Goal: Task Accomplishment & Management: Manage account settings

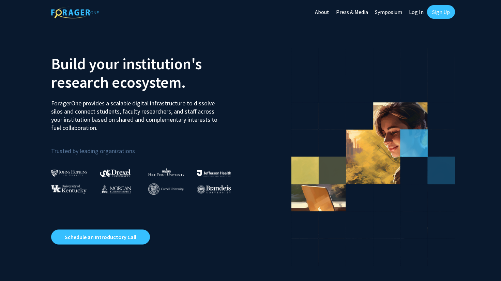
click at [417, 11] on link "Log In" at bounding box center [416, 12] width 21 height 24
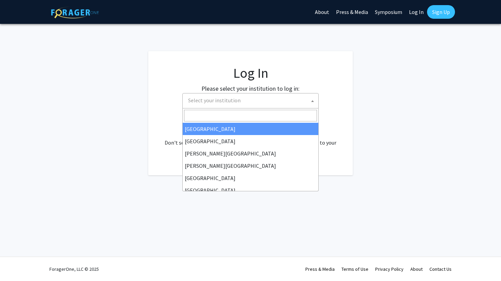
click at [283, 106] on span "Select your institution" at bounding box center [252, 100] width 133 height 14
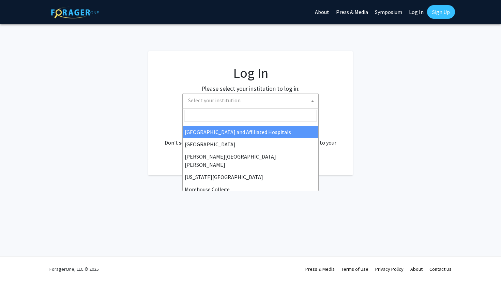
scroll to position [109, 0]
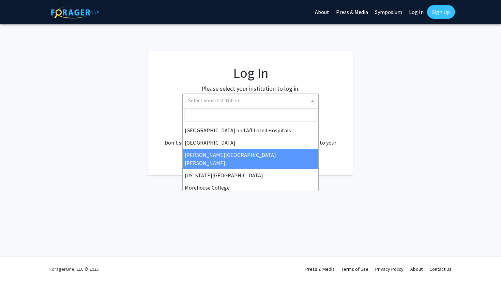
select select "1"
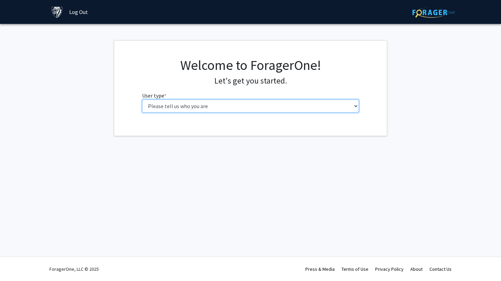
click at [292, 107] on select "Please tell us who you are Undergraduate Student Master's Student Doctoral Cand…" at bounding box center [250, 106] width 217 height 13
select select "1: undergrad"
click at [142, 100] on select "Please tell us who you are Undergraduate Student Master's Student Doctoral Cand…" at bounding box center [250, 106] width 217 height 13
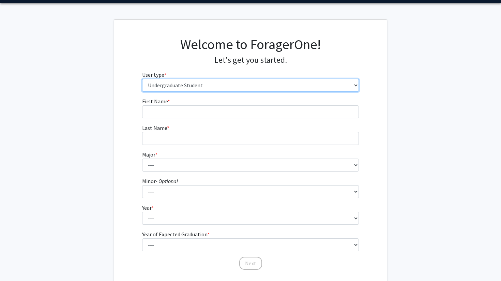
scroll to position [34, 0]
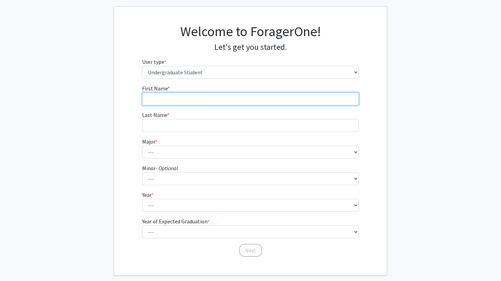
click at [296, 97] on input "First Name * required" at bounding box center [250, 98] width 217 height 13
type input "Daniel"
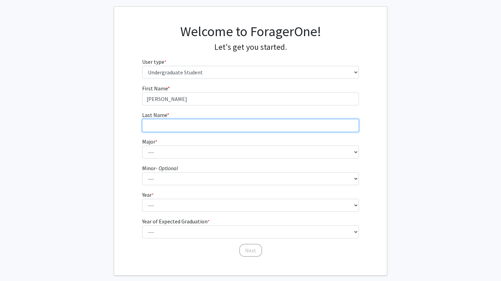
click at [259, 125] on input "Last Name * required" at bounding box center [250, 125] width 217 height 13
type input "Lee"
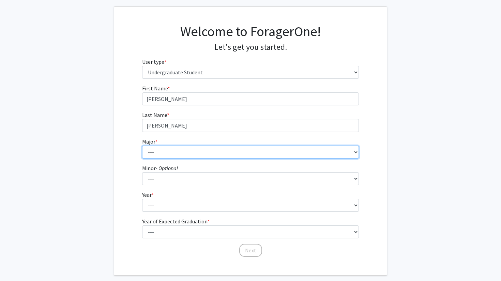
click at [163, 146] on select "--- Africana Studies Anthropology Applied Mathematics & Statistics Archaeology …" at bounding box center [250, 152] width 217 height 13
select select "51: 63"
click at [142, 146] on select "--- Africana Studies Anthropology Applied Mathematics & Statistics Archaeology …" at bounding box center [250, 152] width 217 height 13
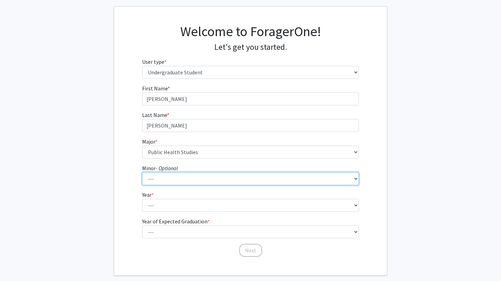
click at [178, 180] on select "--- Accounting and Financial Management Africana Studies Anthropology Applied M…" at bounding box center [250, 178] width 217 height 13
click at [170, 178] on select "--- Accounting and Financial Management Africana Studies Anthropology Applied M…" at bounding box center [250, 178] width 217 height 13
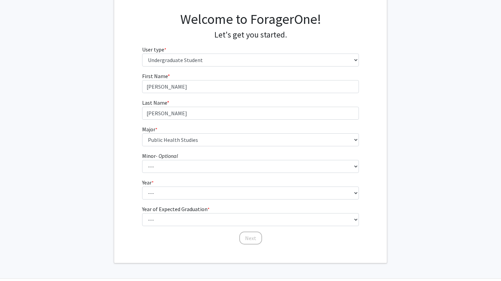
click at [175, 205] on label "Year of Expected Graduation * required" at bounding box center [176, 209] width 68 height 8
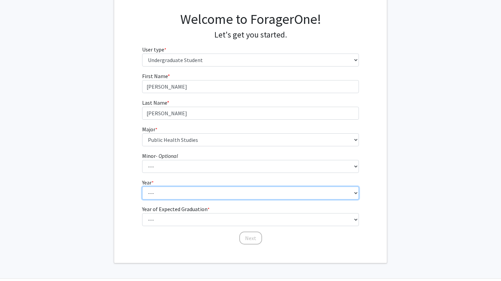
click at [175, 200] on select "--- First-year Sophomore Junior Senior Postbaccalaureate Certificate" at bounding box center [250, 193] width 217 height 13
click at [173, 194] on select "--- First-year Sophomore Junior Senior Postbaccalaureate Certificate" at bounding box center [250, 193] width 217 height 13
select select "2: sophomore"
click at [142, 187] on select "--- First-year Sophomore Junior Senior Postbaccalaureate Certificate" at bounding box center [250, 193] width 217 height 13
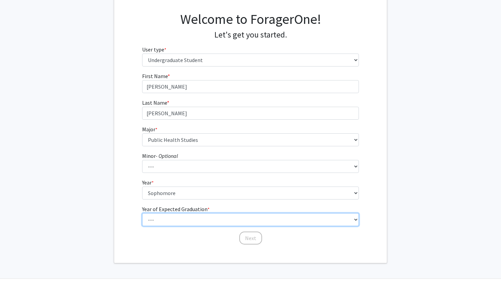
click at [171, 219] on select "--- 2025 2026 2027 2028 2029 2030 2031 2032 2033 2034" at bounding box center [250, 219] width 217 height 13
select select "4: 2028"
click at [142, 213] on select "--- 2025 2026 2027 2028 2029 2030 2031 2032 2033 2034" at bounding box center [250, 219] width 217 height 13
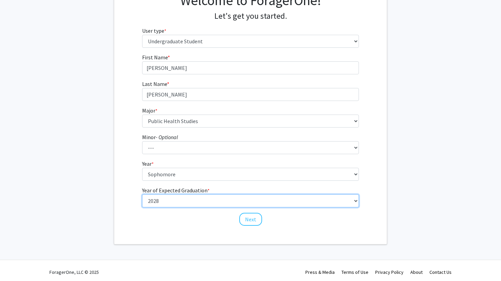
scroll to position [68, 0]
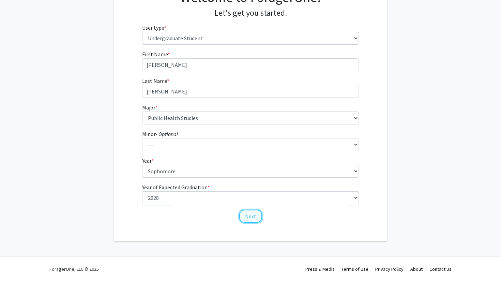
click at [245, 215] on button "Next" at bounding box center [250, 216] width 23 height 13
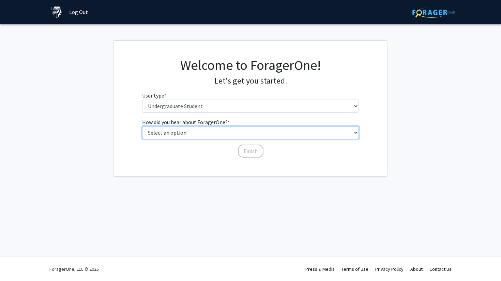
click at [243, 134] on select "Select an option Peer/student recommendation Faculty/staff recommendation Unive…" at bounding box center [250, 132] width 217 height 13
select select "3: university_website"
click at [142, 126] on select "Select an option Peer/student recommendation Faculty/staff recommendation Unive…" at bounding box center [250, 132] width 217 height 13
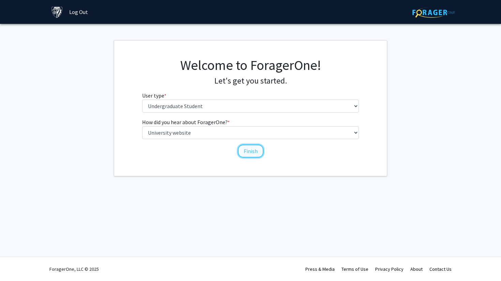
click at [254, 152] on button "Finish" at bounding box center [251, 151] width 26 height 13
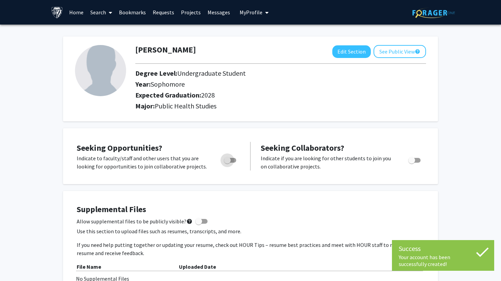
click at [229, 160] on span "Toggle" at bounding box center [227, 160] width 7 height 7
click at [228, 163] on input "Are you actively seeking opportunities?" at bounding box center [227, 163] width 0 height 0
checkbox input "true"
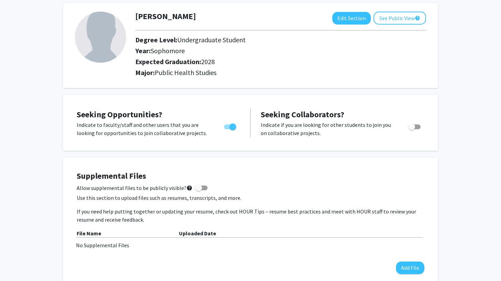
scroll to position [32, 0]
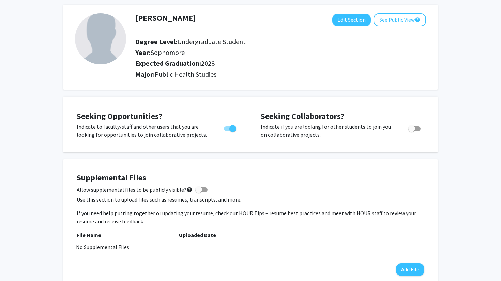
click at [200, 72] on span "Public Health Studies" at bounding box center [186, 74] width 62 height 9
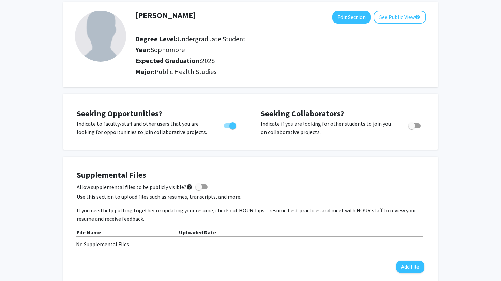
scroll to position [36, 0]
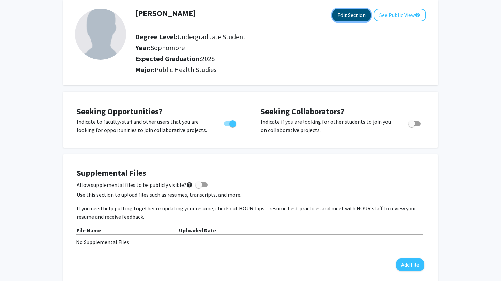
click at [359, 19] on button "Edit Section" at bounding box center [352, 15] width 39 height 13
select select "sophomore"
select select "2028"
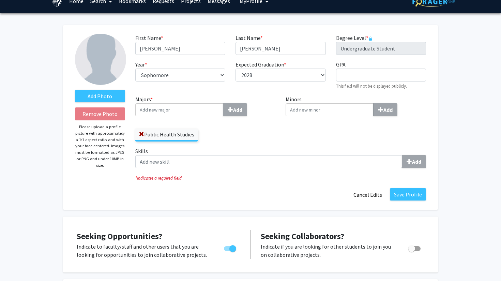
scroll to position [6, 0]
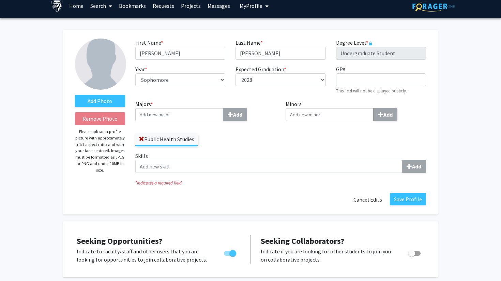
click at [191, 119] on input "Majors * Add" at bounding box center [179, 114] width 88 height 13
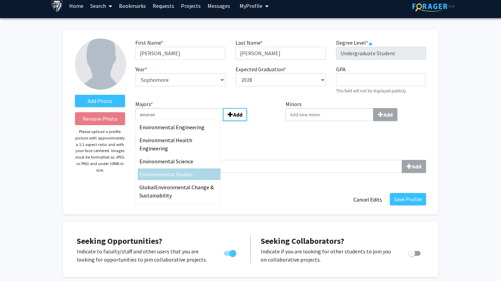
type input "environ"
click at [173, 171] on span "mental Studies" at bounding box center [175, 174] width 35 height 7
click at [173, 121] on input "environ" at bounding box center [179, 114] width 88 height 13
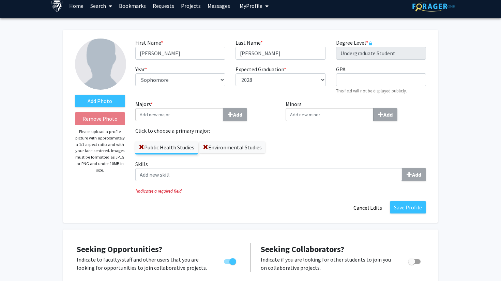
scroll to position [21, 0]
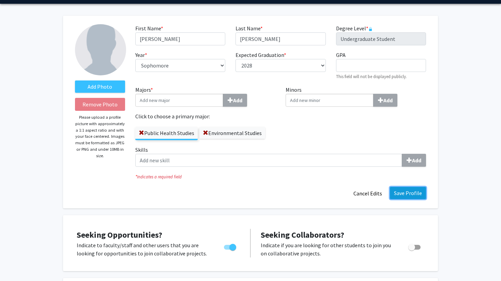
click at [405, 190] on button "Save Profile" at bounding box center [408, 193] width 36 height 12
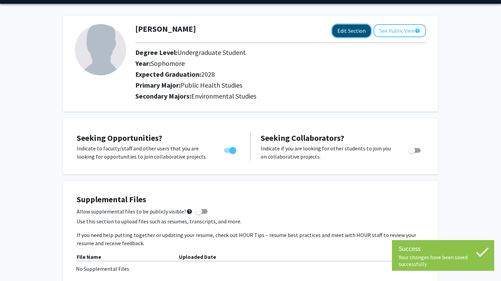
click at [340, 33] on button "Edit Section" at bounding box center [352, 31] width 39 height 13
select select "sophomore"
select select "2028"
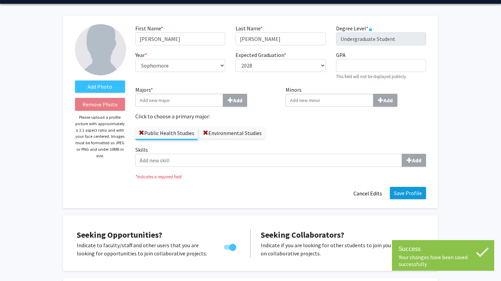
scroll to position [0, 0]
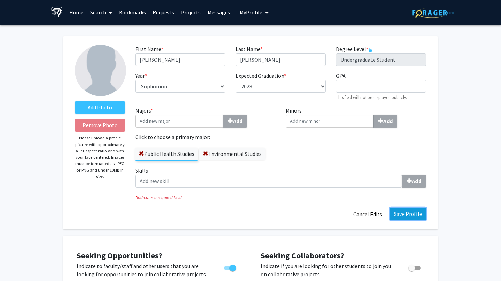
click at [413, 218] on button "Save Profile" at bounding box center [408, 214] width 36 height 12
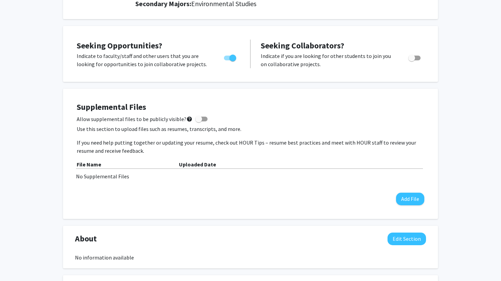
scroll to position [114, 0]
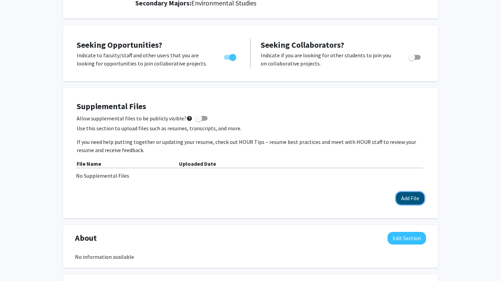
click at [412, 196] on button "Add File" at bounding box center [410, 198] width 28 height 13
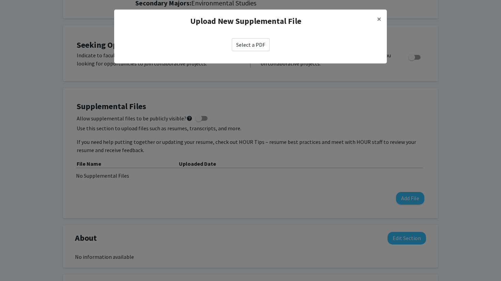
click at [247, 45] on label "Select a PDF" at bounding box center [251, 44] width 38 height 13
click at [0, 0] on input "Select a PDF" at bounding box center [0, 0] width 0 height 0
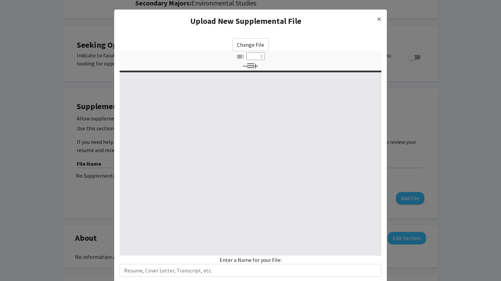
select select "custom"
type input "0"
select select "custom"
type input "1"
select select "auto"
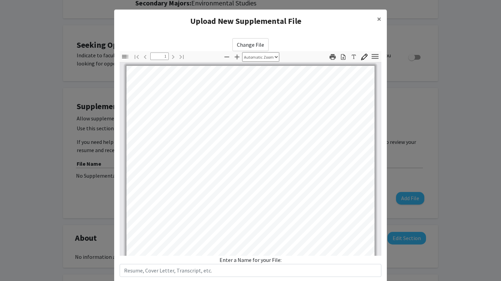
scroll to position [42, 0]
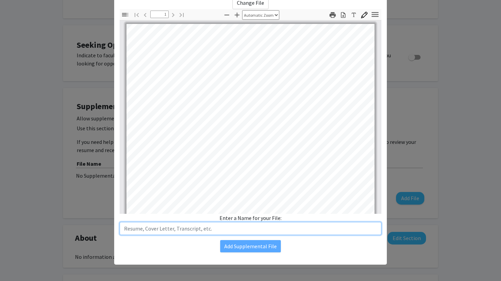
click at [279, 233] on input "text" at bounding box center [251, 228] width 262 height 13
type input "R"
type input "Resume"
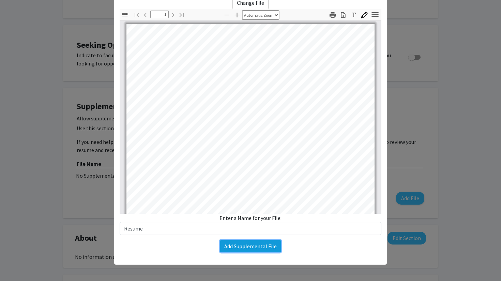
click at [267, 246] on button "Add Supplemental File" at bounding box center [250, 246] width 61 height 12
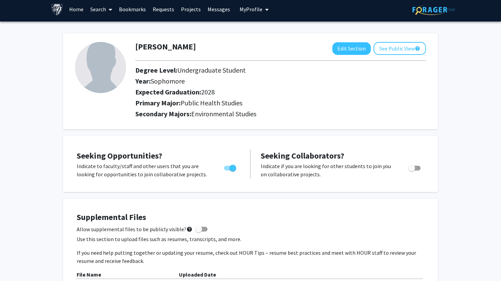
scroll to position [0, 0]
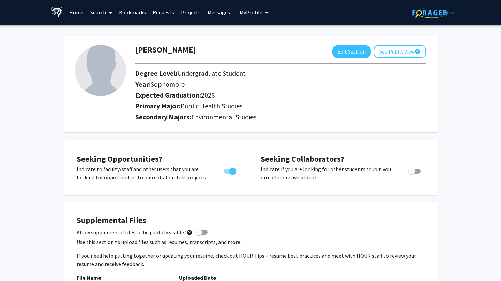
click at [268, 10] on button "My Profile" at bounding box center [254, 12] width 33 height 25
click at [263, 14] on span "My profile dropdown to access profile and logout" at bounding box center [266, 13] width 6 height 24
click at [383, 50] on button "See Public View help" at bounding box center [400, 51] width 53 height 13
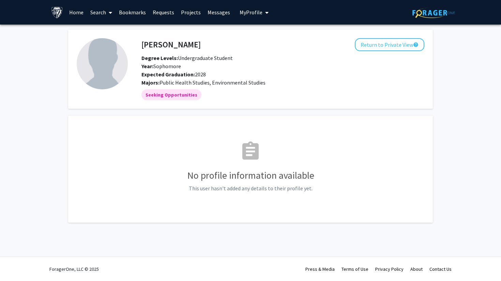
click at [78, 13] on link "Home" at bounding box center [76, 12] width 21 height 24
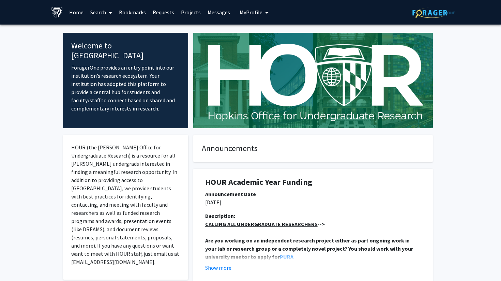
click at [99, 13] on link "Search" at bounding box center [101, 12] width 29 height 24
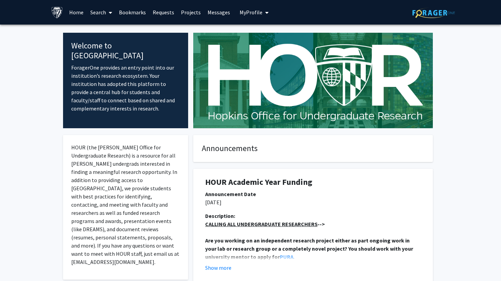
click at [101, 15] on link "Search" at bounding box center [101, 12] width 29 height 24
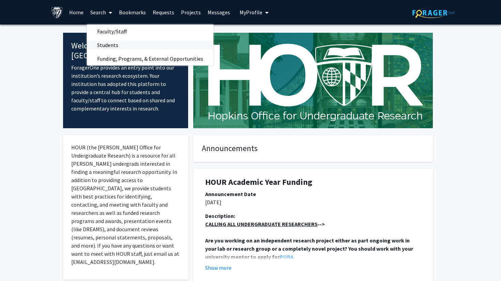
click at [108, 46] on span "Students" at bounding box center [108, 45] width 42 height 14
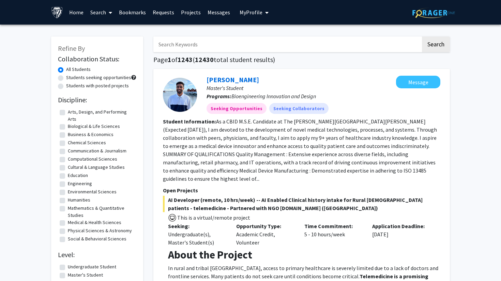
click at [176, 42] on input "Search Keywords" at bounding box center [288, 44] width 268 height 16
type input "jade"
click at [422, 36] on button "Search" at bounding box center [436, 44] width 28 height 16
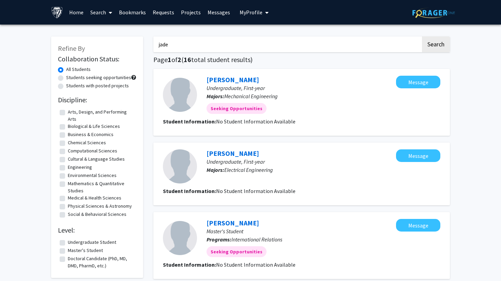
drag, startPoint x: 176, startPoint y: 43, endPoint x: 129, endPoint y: 35, distance: 47.7
click at [422, 36] on button "Search" at bounding box center [436, 44] width 28 height 16
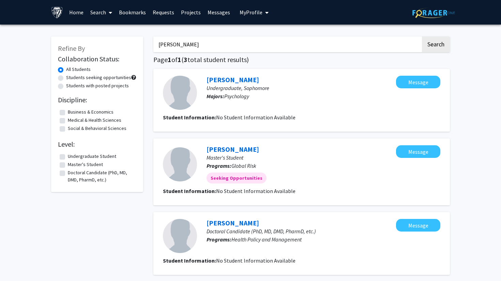
drag, startPoint x: 187, startPoint y: 52, endPoint x: 135, endPoint y: 49, distance: 51.2
click at [135, 49] on div "Refine By Collaboration Status: All Students Students seeking opportunities Stu…" at bounding box center [250, 172] width 409 height 285
type input "rebeka"
drag, startPoint x: 174, startPoint y: 46, endPoint x: 136, endPoint y: 45, distance: 37.2
click at [139, 45] on div "Refine By Collaboration Status: All Students Students seeking opportunities Stu…" at bounding box center [250, 172] width 409 height 285
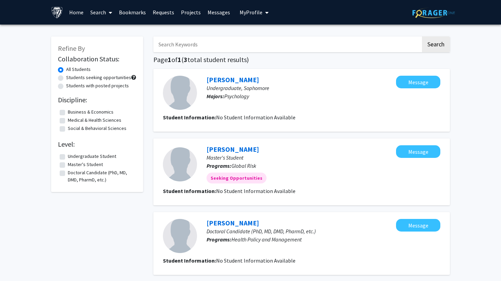
click at [55, 13] on img at bounding box center [57, 12] width 12 height 12
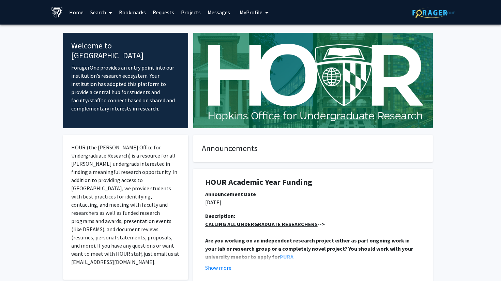
click at [108, 11] on span at bounding box center [109, 13] width 6 height 24
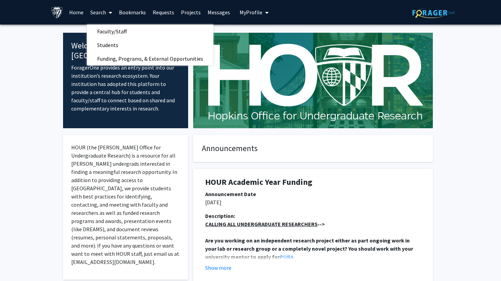
click at [74, 15] on link "Home" at bounding box center [76, 12] width 21 height 24
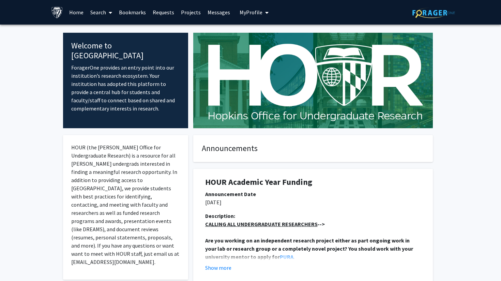
click at [247, 13] on span "My Profile" at bounding box center [251, 12] width 23 height 7
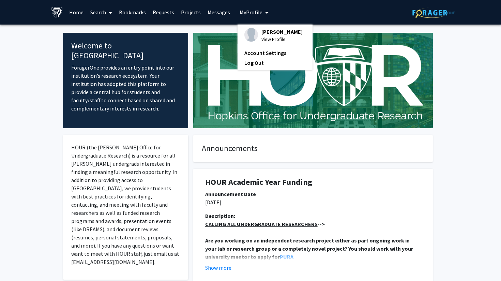
click at [247, 13] on span "My Profile" at bounding box center [251, 12] width 23 height 7
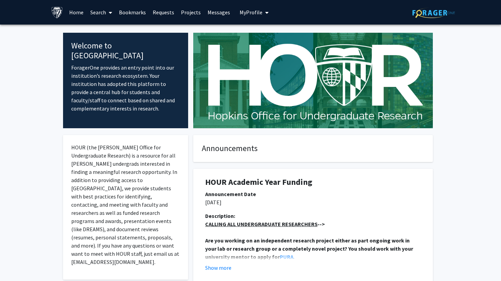
click at [168, 12] on link "Requests" at bounding box center [163, 12] width 28 height 24
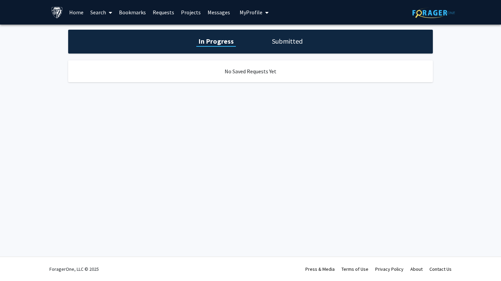
click at [195, 11] on link "Projects" at bounding box center [191, 12] width 27 height 24
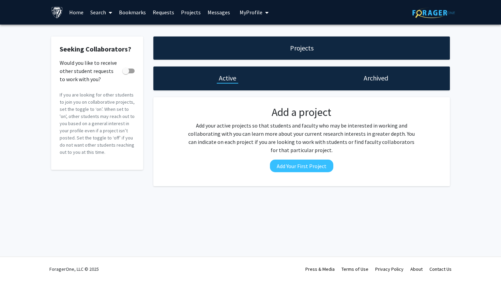
click at [219, 14] on link "Messages" at bounding box center [218, 12] width 29 height 24
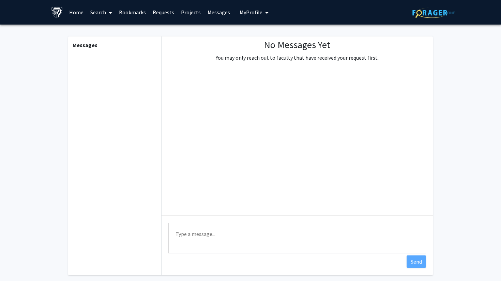
click at [94, 15] on link "Search" at bounding box center [101, 12] width 29 height 24
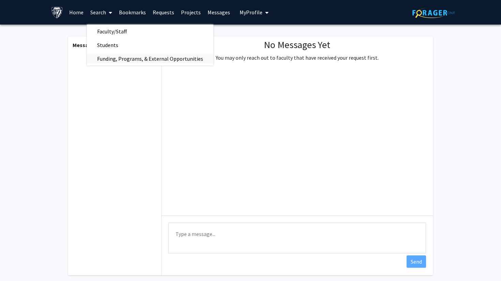
click at [121, 58] on span "Funding, Programs, & External Opportunities" at bounding box center [150, 59] width 127 height 14
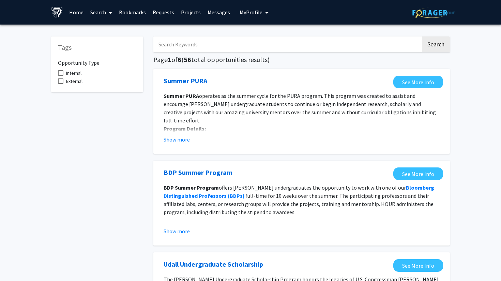
click at [104, 11] on link "Search" at bounding box center [101, 12] width 29 height 24
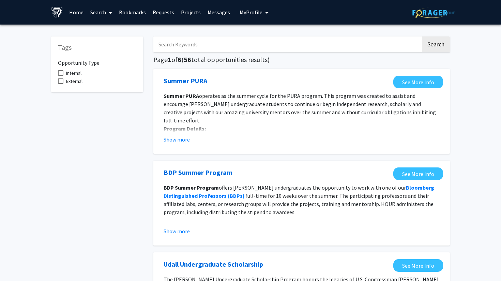
click at [426, 13] on img at bounding box center [434, 13] width 43 height 11
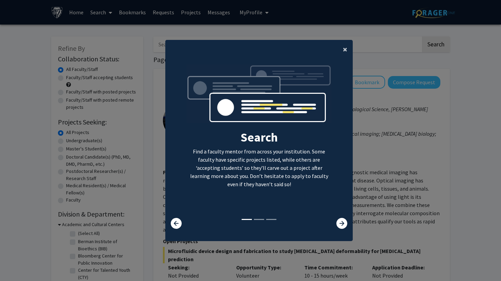
click at [343, 53] on button "×" at bounding box center [345, 49] width 15 height 19
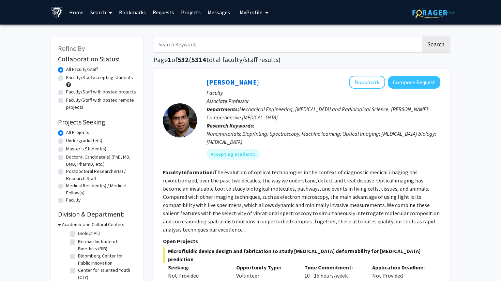
click at [54, 15] on img at bounding box center [57, 12] width 12 height 12
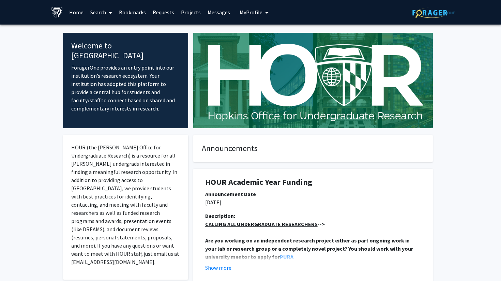
click at [107, 10] on span at bounding box center [109, 13] width 6 height 24
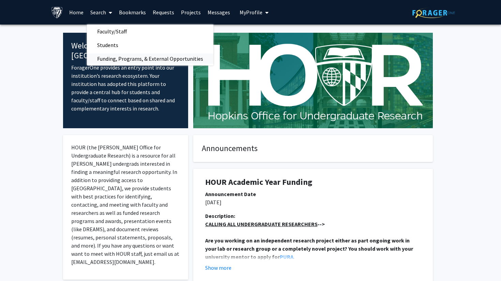
click at [108, 57] on span "Funding, Programs, & External Opportunities" at bounding box center [150, 59] width 127 height 14
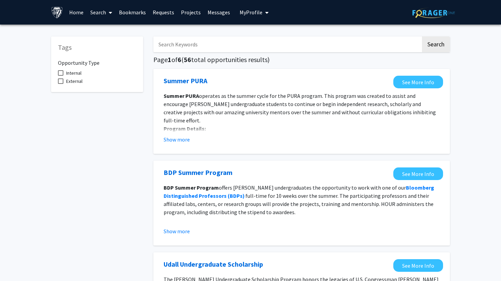
scroll to position [5, 0]
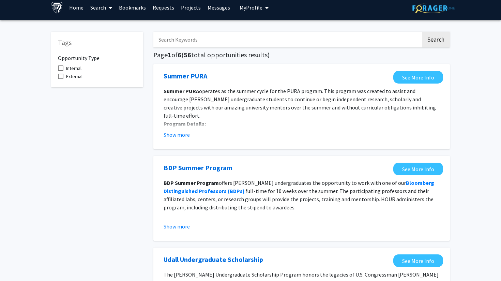
click at [75, 67] on span "Internal" at bounding box center [73, 68] width 15 height 8
click at [61, 71] on input "Internal" at bounding box center [60, 71] width 0 height 0
checkbox input "true"
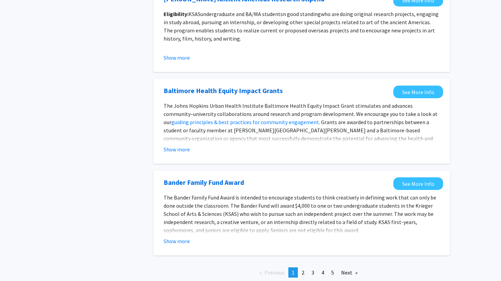
scroll to position [735, 0]
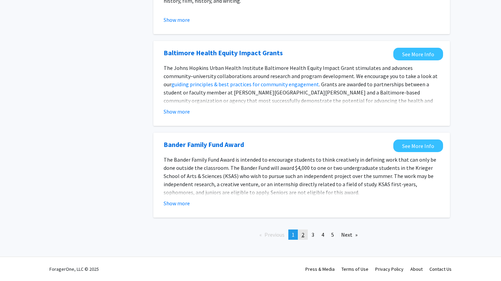
click at [304, 237] on span "2" at bounding box center [303, 234] width 3 height 7
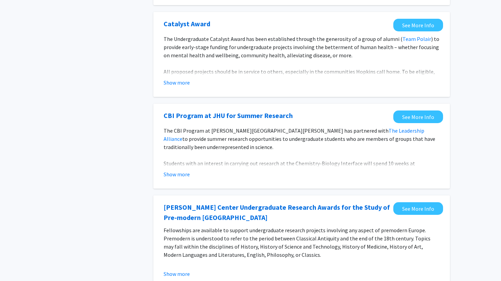
scroll to position [261, 0]
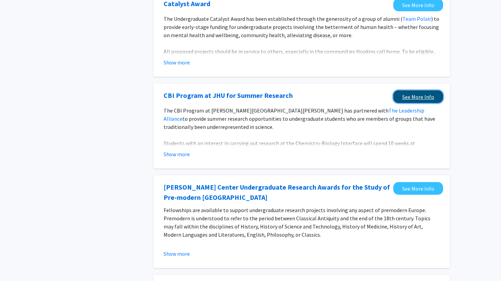
click at [411, 95] on link "See More Info" at bounding box center [419, 96] width 50 height 13
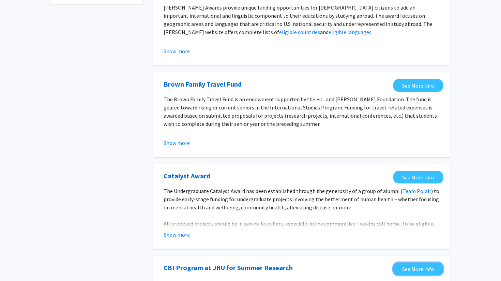
scroll to position [0, 0]
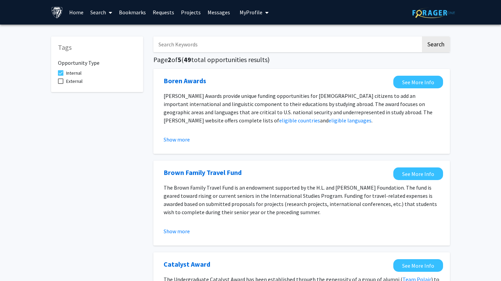
click at [251, 16] on button "My Profile" at bounding box center [254, 12] width 33 height 25
click at [263, 30] on span "Daniel Lee" at bounding box center [282, 32] width 41 height 8
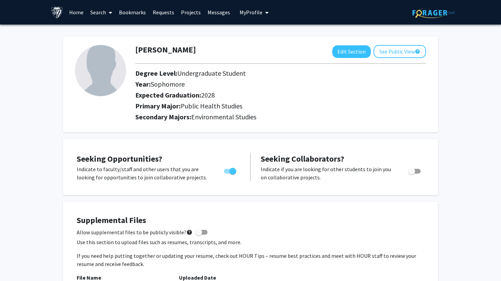
click at [102, 11] on link "Search" at bounding box center [101, 12] width 29 height 24
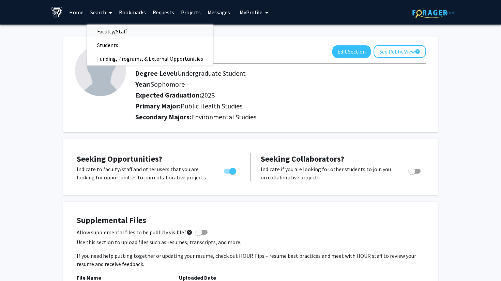
click at [107, 32] on span "Faculty/Staff" at bounding box center [112, 32] width 50 height 14
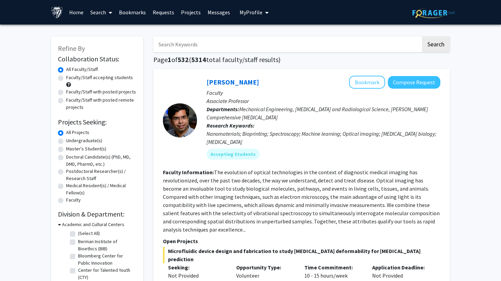
click at [77, 12] on link "Home" at bounding box center [76, 12] width 21 height 24
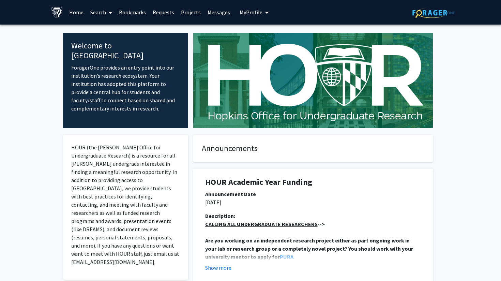
click at [109, 12] on icon at bounding box center [110, 12] width 3 height 5
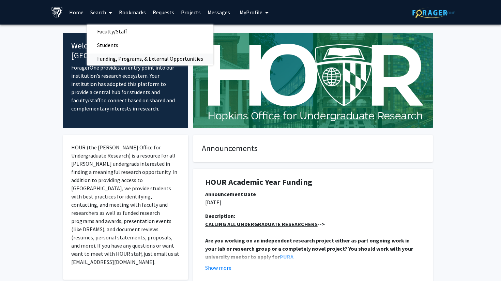
click at [109, 60] on span "Funding, Programs, & External Opportunities" at bounding box center [150, 59] width 127 height 14
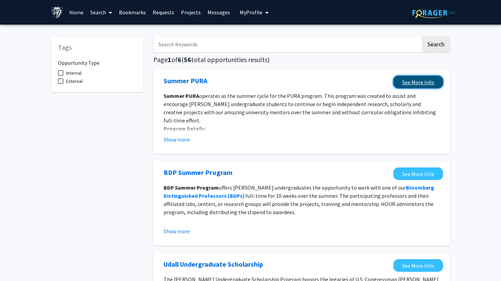
click at [401, 77] on link "See More Info" at bounding box center [419, 82] width 50 height 13
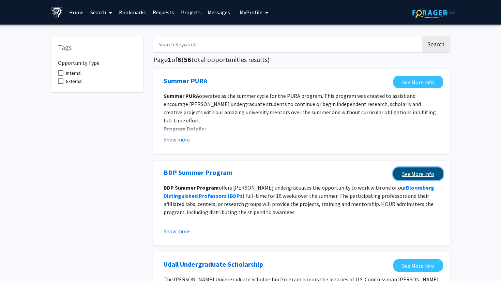
click at [408, 170] on link "See More Info" at bounding box center [419, 173] width 50 height 13
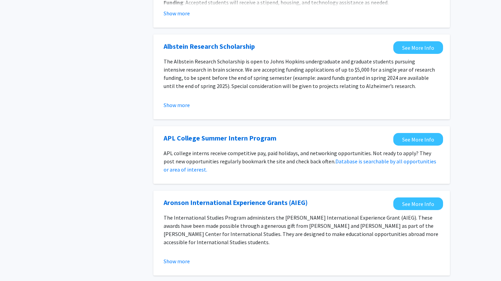
scroll to position [438, 0]
